Goal: Transaction & Acquisition: Book appointment/travel/reservation

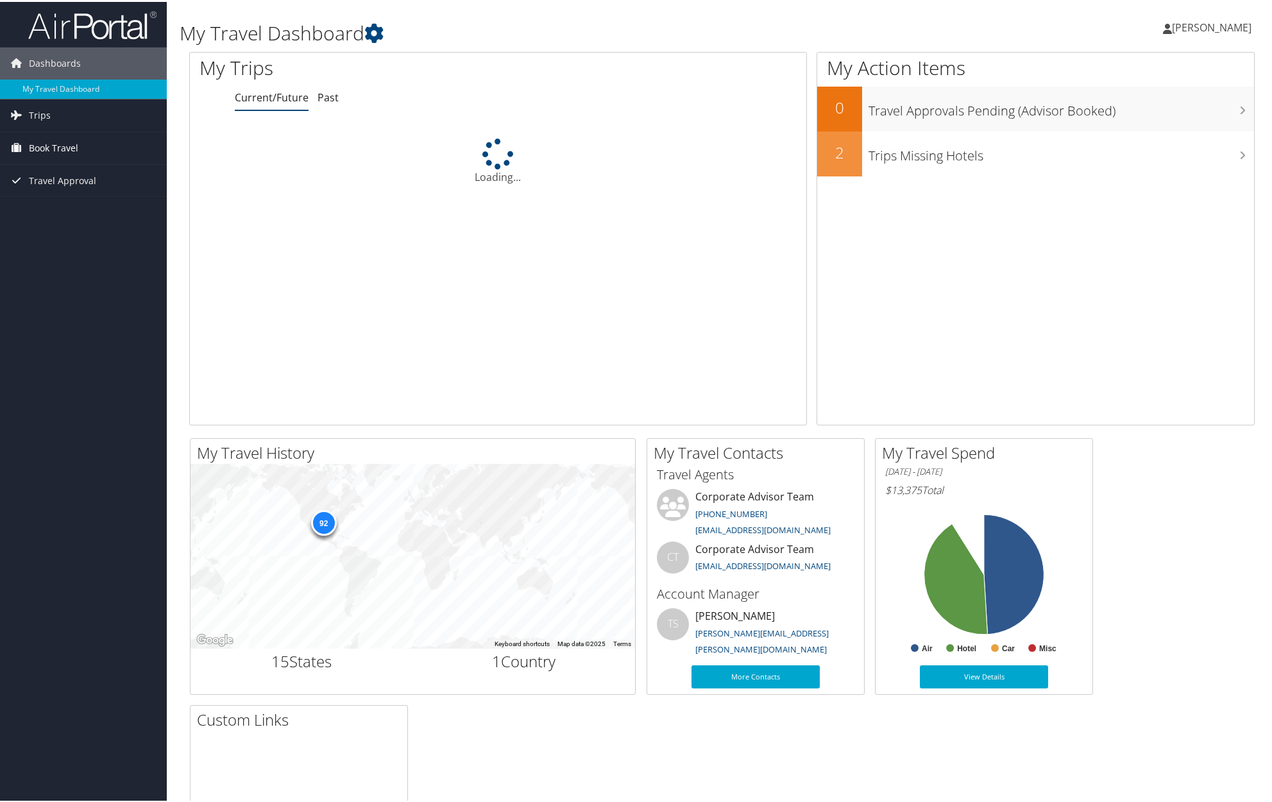
click at [69, 144] on span "Book Travel" at bounding box center [53, 146] width 49 height 32
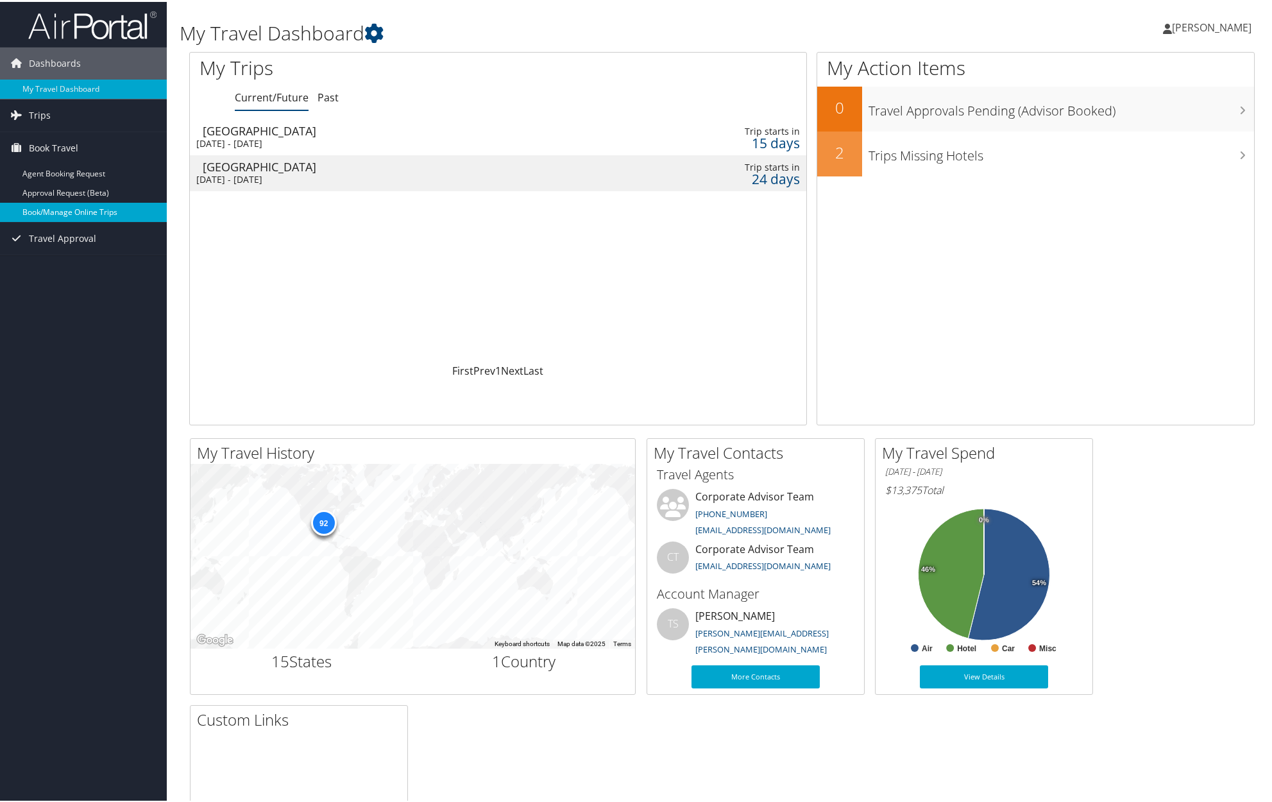
click at [92, 211] on link "Book/Manage Online Trips" at bounding box center [83, 210] width 167 height 19
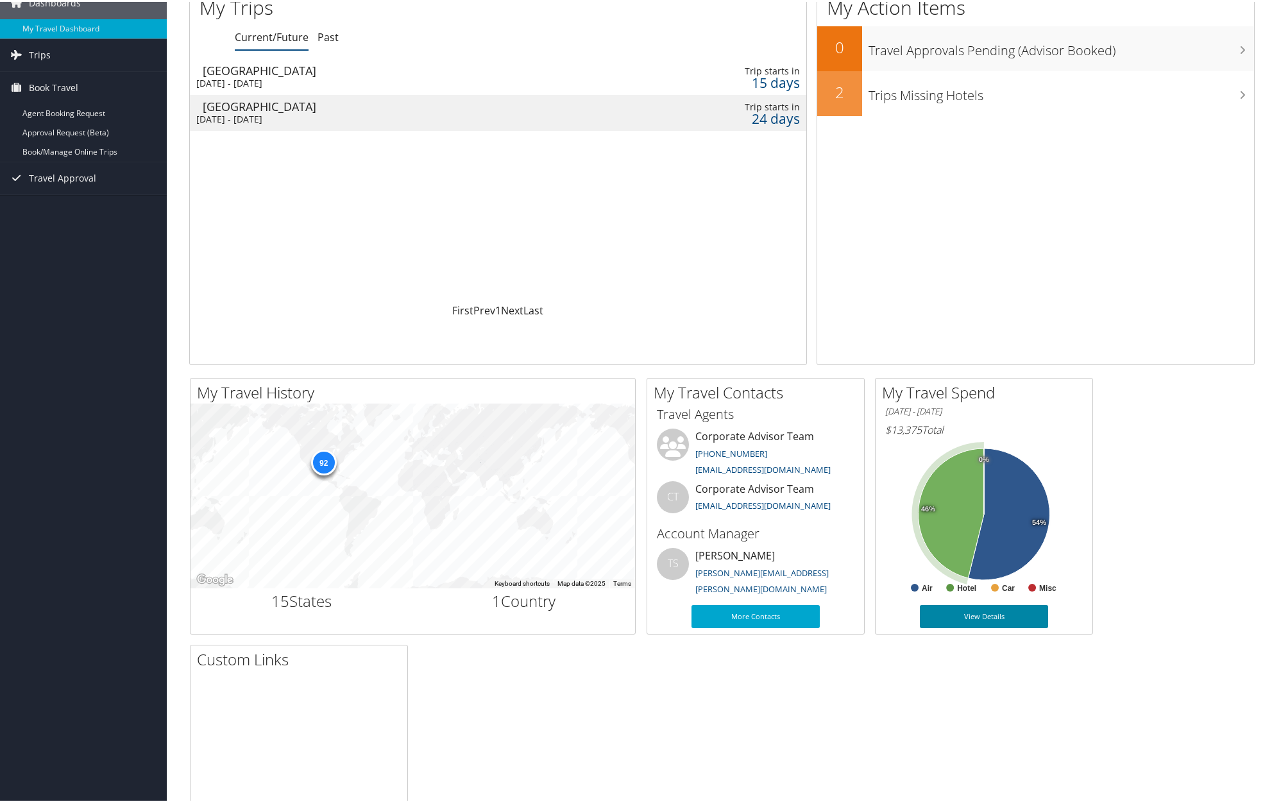
scroll to position [93, 0]
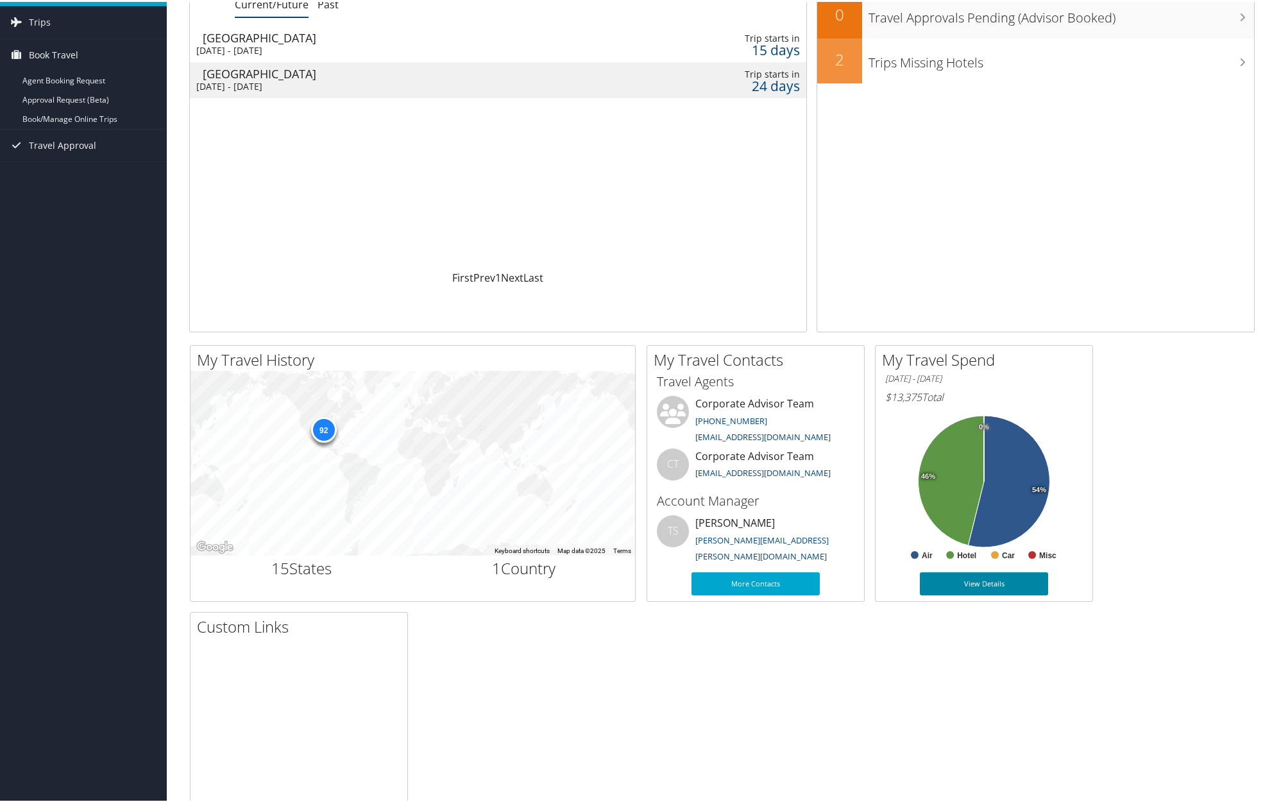
click at [1023, 588] on link "View Details" at bounding box center [984, 581] width 128 height 23
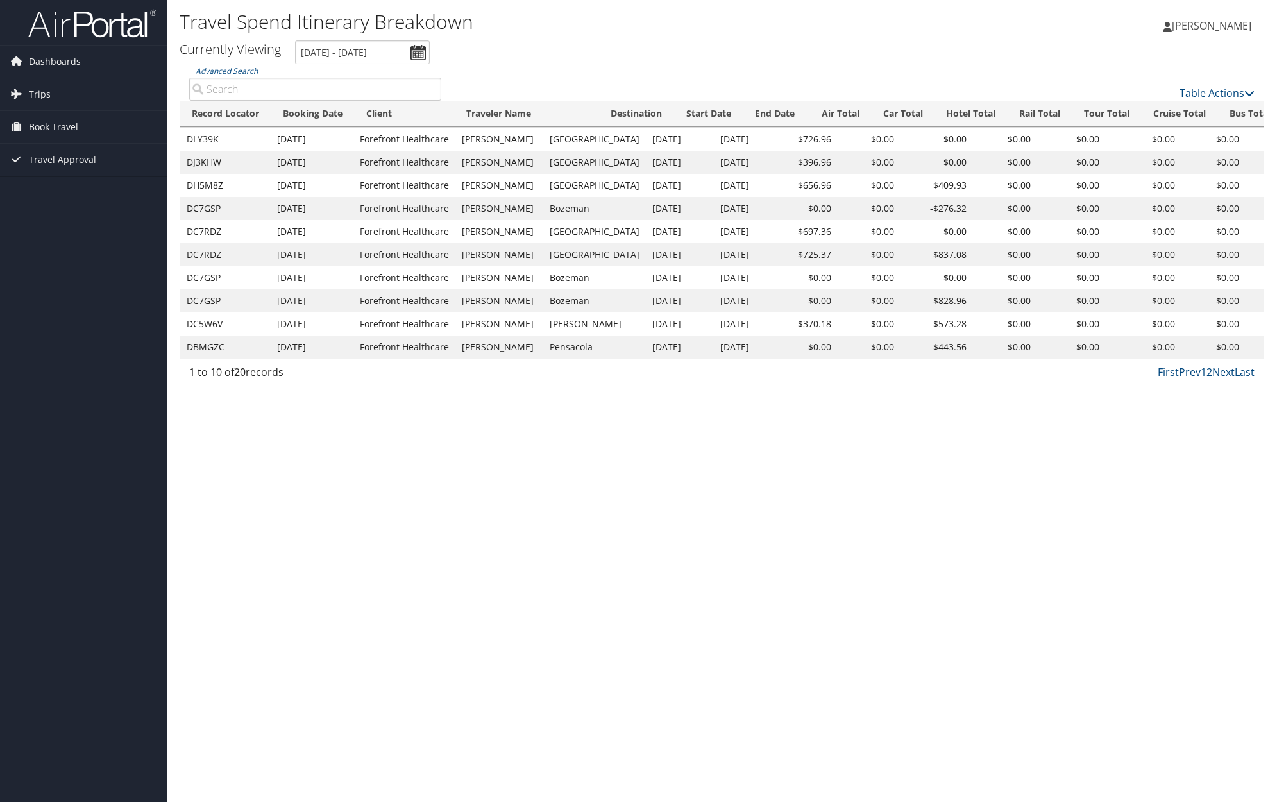
click at [1224, 30] on span "[PERSON_NAME]" at bounding box center [1212, 26] width 80 height 14
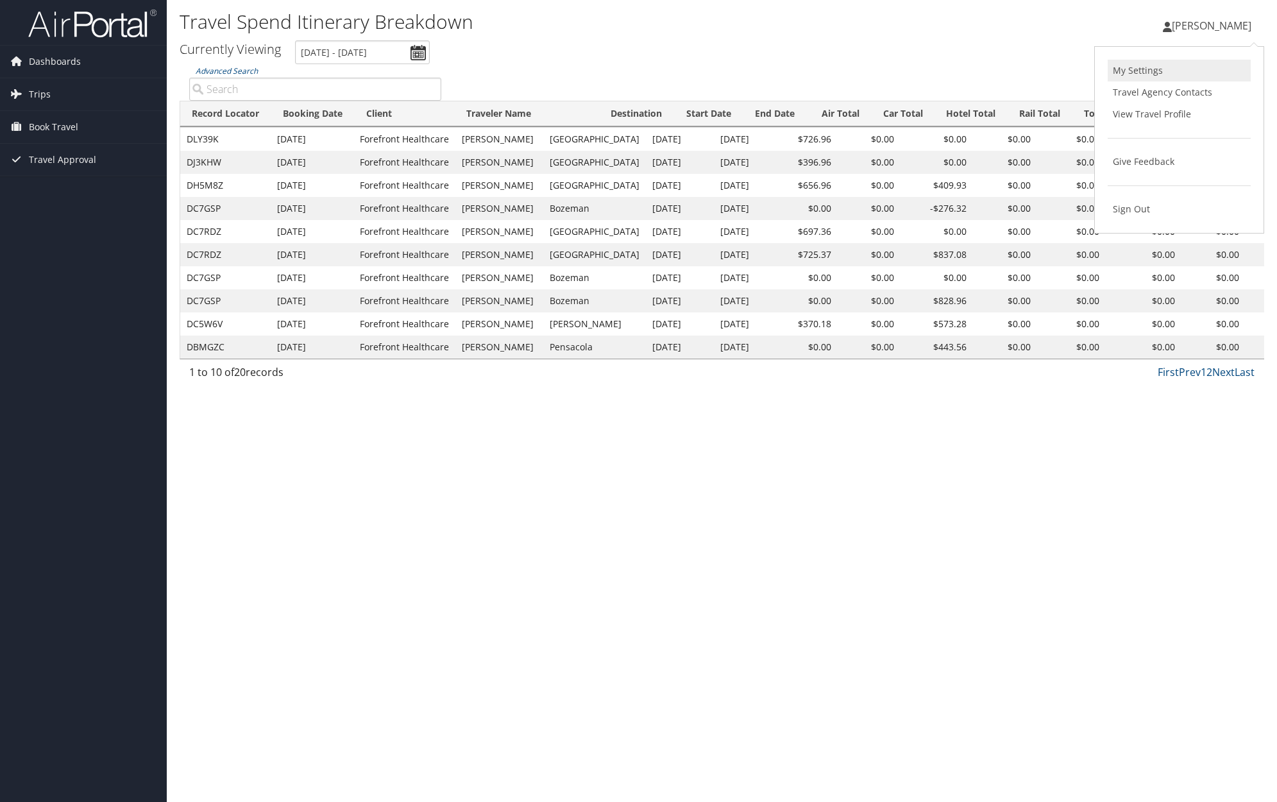
click at [1144, 69] on link "My Settings" at bounding box center [1179, 71] width 143 height 22
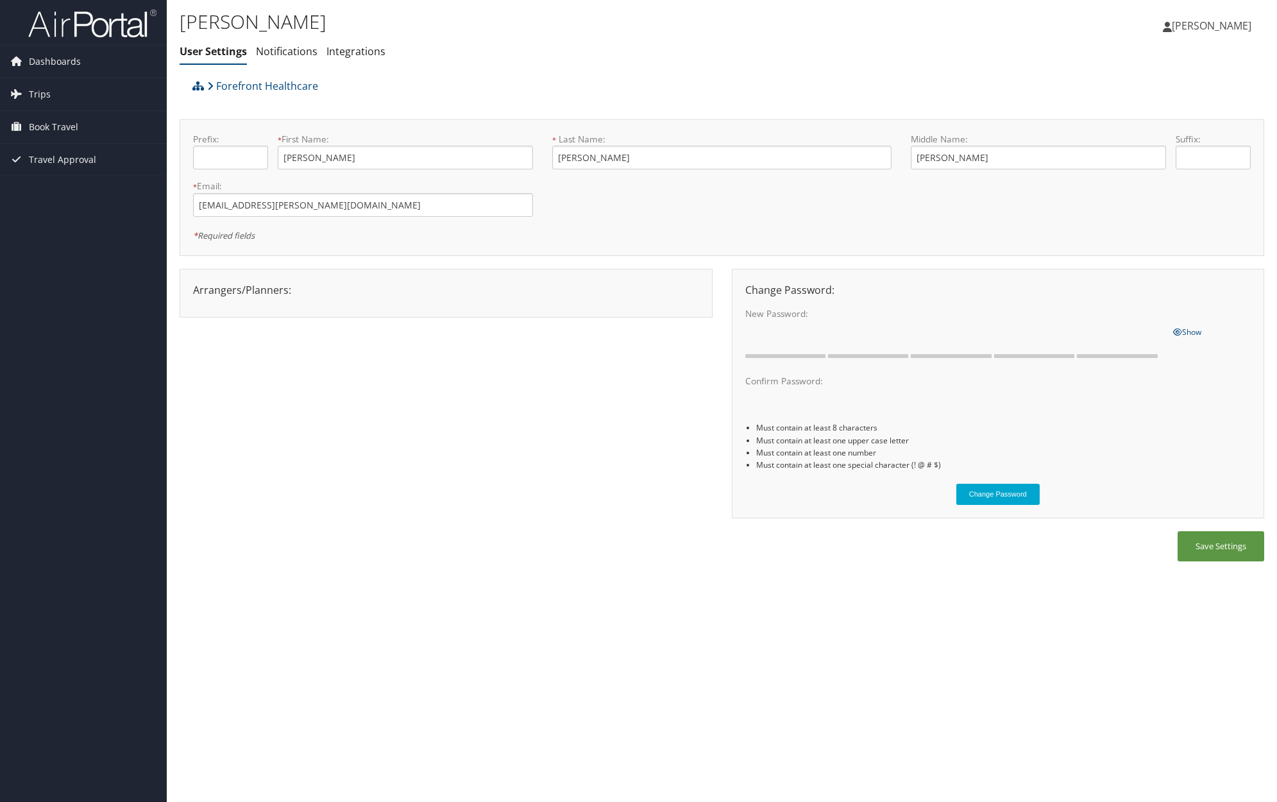
click at [1220, 28] on span "[PERSON_NAME]" at bounding box center [1212, 26] width 80 height 14
click at [1172, 112] on link "View Travel Profile" at bounding box center [1179, 114] width 143 height 22
click at [67, 123] on span "Book Travel" at bounding box center [53, 127] width 49 height 32
click at [78, 187] on link "Book/Manage Online Trips" at bounding box center [83, 191] width 167 height 19
